Goal: Task Accomplishment & Management: Manage account settings

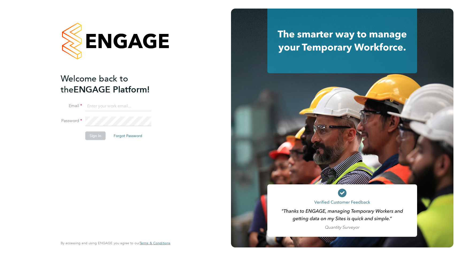
click at [105, 102] on input at bounding box center [118, 107] width 66 height 10
type input "amy.mcdonnell@comparethemarket.com"
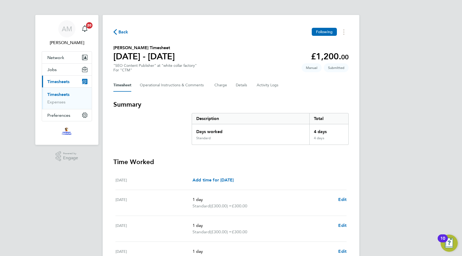
scroll to position [85, 0]
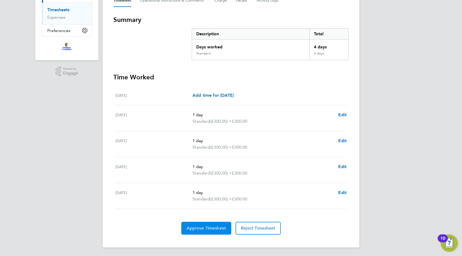
click at [213, 231] on button "Approve Timesheet" at bounding box center [206, 228] width 50 height 13
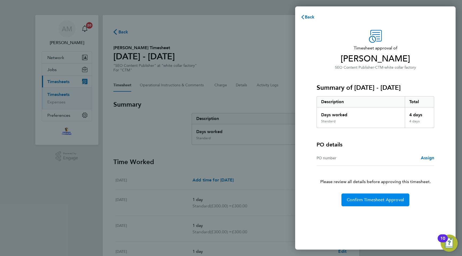
click at [387, 200] on span "Confirm Timesheet Approval" at bounding box center [375, 199] width 57 height 5
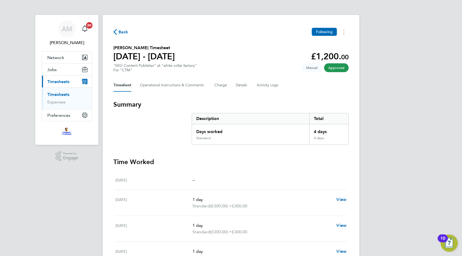
click at [58, 95] on link "Timesheets" at bounding box center [58, 94] width 22 height 5
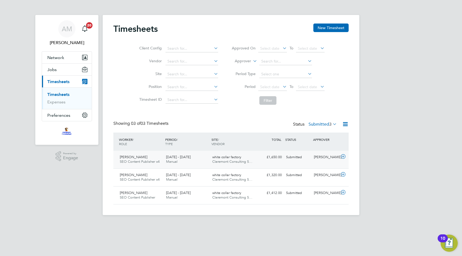
click at [328, 162] on div "[PERSON_NAME]" at bounding box center [326, 157] width 28 height 9
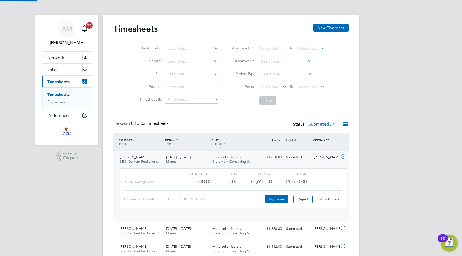
scroll to position [9, 52]
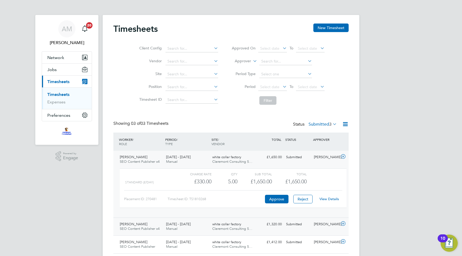
click at [302, 226] on div "Submitted" at bounding box center [298, 224] width 28 height 9
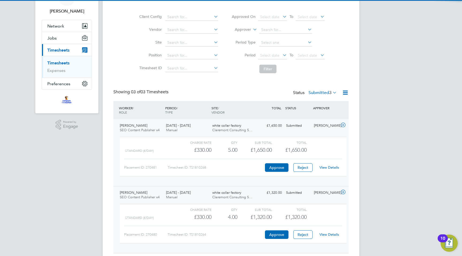
scroll to position [66, 0]
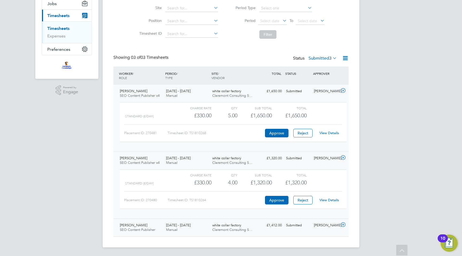
click at [295, 228] on div "Submitted" at bounding box center [298, 225] width 28 height 9
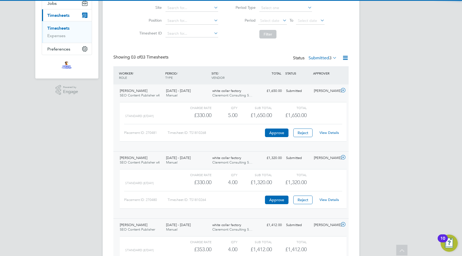
scroll to position [116, 0]
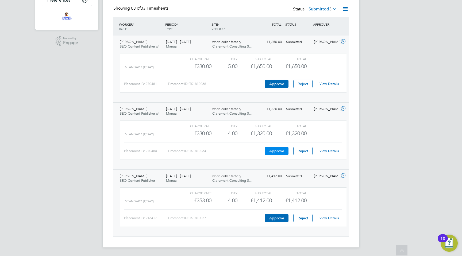
click at [280, 151] on button "Approve" at bounding box center [277, 151] width 24 height 9
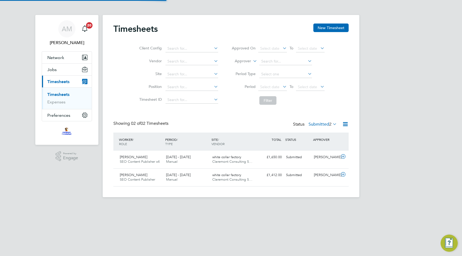
scroll to position [13, 46]
click at [238, 181] on span "Claremont Consulting S…" at bounding box center [232, 179] width 40 height 5
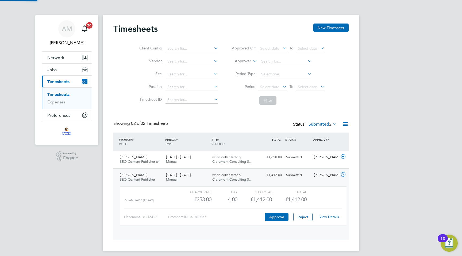
scroll to position [9, 52]
click at [276, 219] on button "Approve" at bounding box center [277, 217] width 24 height 9
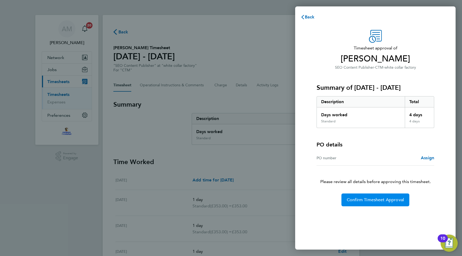
click at [380, 202] on span "Confirm Timesheet Approval" at bounding box center [375, 199] width 57 height 5
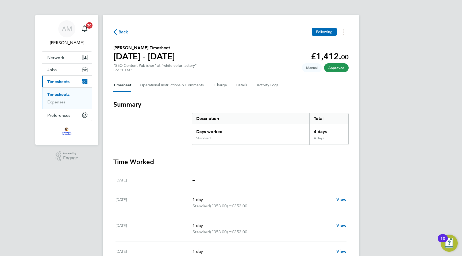
click at [65, 94] on link "Timesheets" at bounding box center [58, 94] width 22 height 5
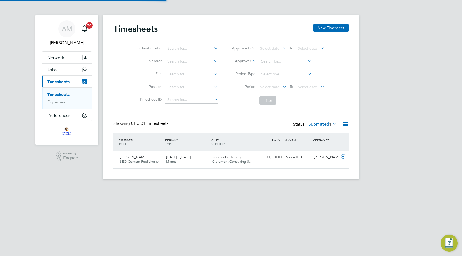
scroll to position [13, 46]
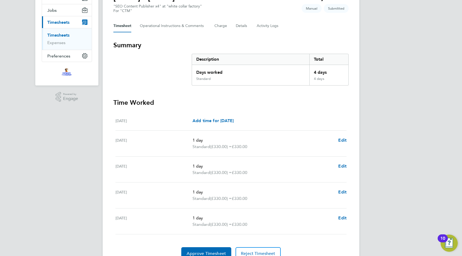
scroll to position [85, 0]
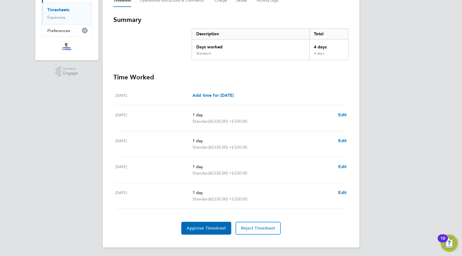
click at [210, 221] on section "Time Worked [DATE] Add time for [DATE] Add time for [DATE] [DATE] 1 day Standar…" at bounding box center [230, 154] width 235 height 162
click at [205, 230] on span "Approve Timesheet" at bounding box center [206, 228] width 39 height 5
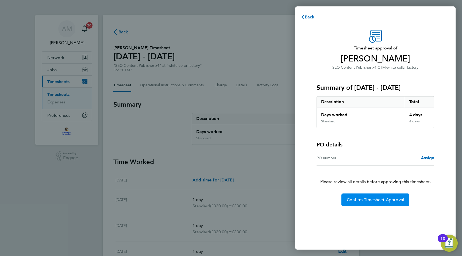
click at [376, 202] on span "Confirm Timesheet Approval" at bounding box center [375, 199] width 57 height 5
